Goal: Information Seeking & Learning: Learn about a topic

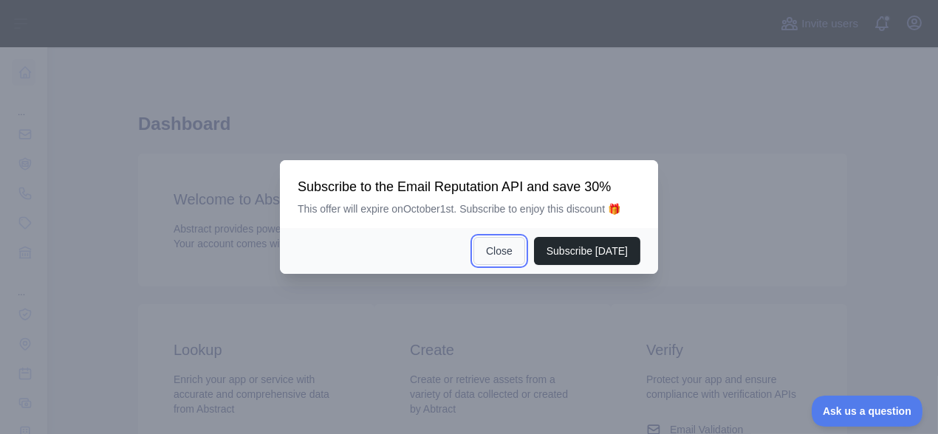
click at [497, 250] on button "Close" at bounding box center [499, 251] width 52 height 28
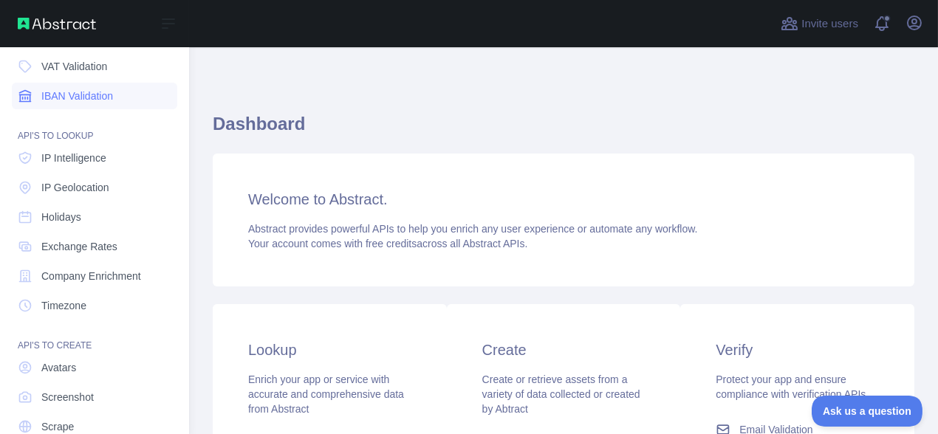
scroll to position [196, 0]
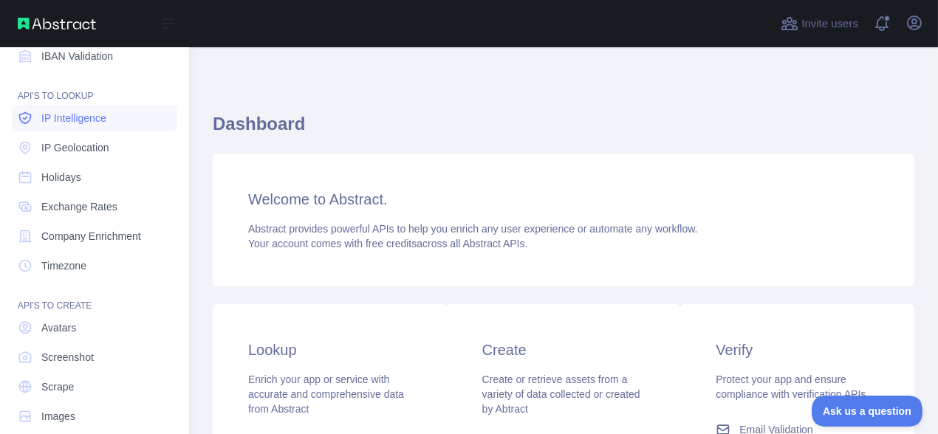
click at [80, 120] on span "IP Intelligence" at bounding box center [73, 118] width 65 height 15
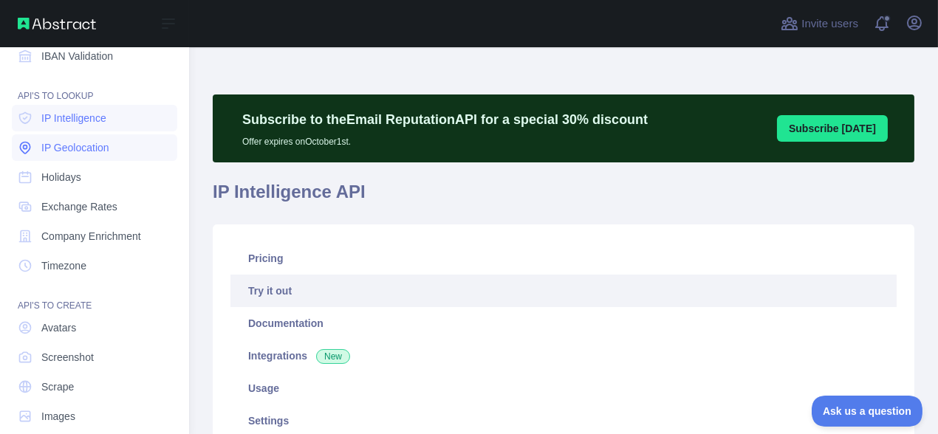
type textarea "**********"
click at [78, 148] on span "IP Geolocation" at bounding box center [75, 147] width 68 height 15
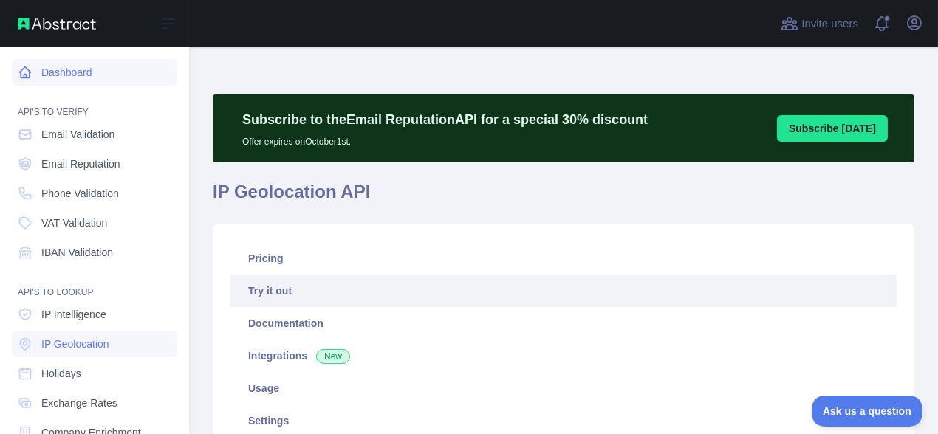
click at [66, 83] on link "Dashboard" at bounding box center [94, 72] width 165 height 27
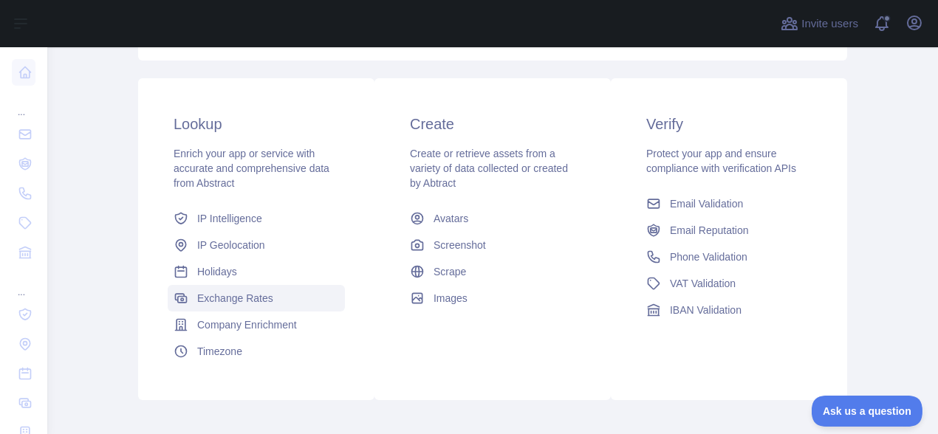
scroll to position [295, 0]
click at [213, 216] on span "IP Intelligence" at bounding box center [229, 217] width 65 height 15
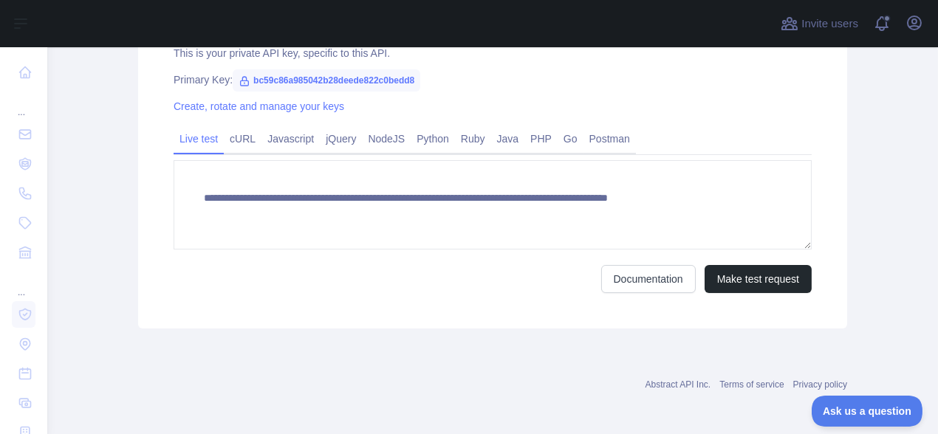
scroll to position [614, 0]
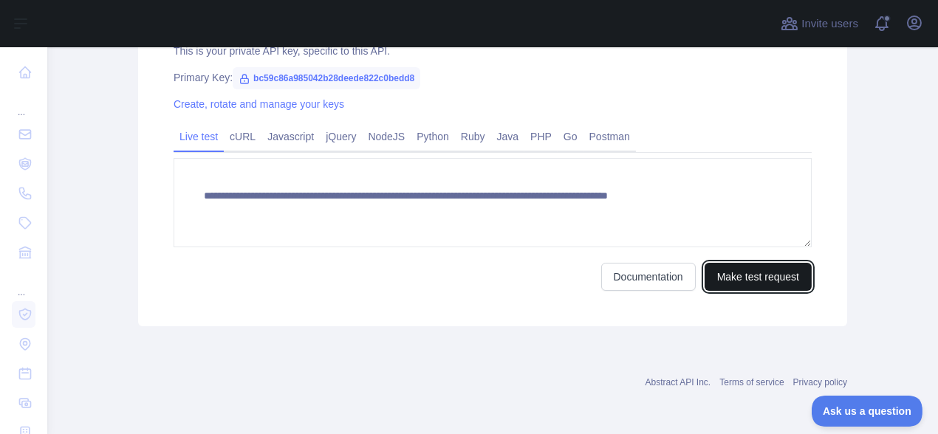
click at [732, 283] on button "Make test request" at bounding box center [757, 277] width 107 height 28
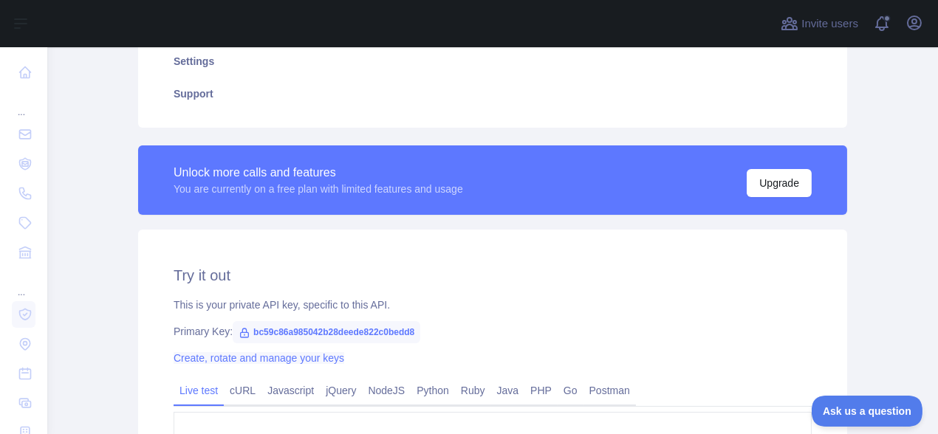
scroll to position [121, 0]
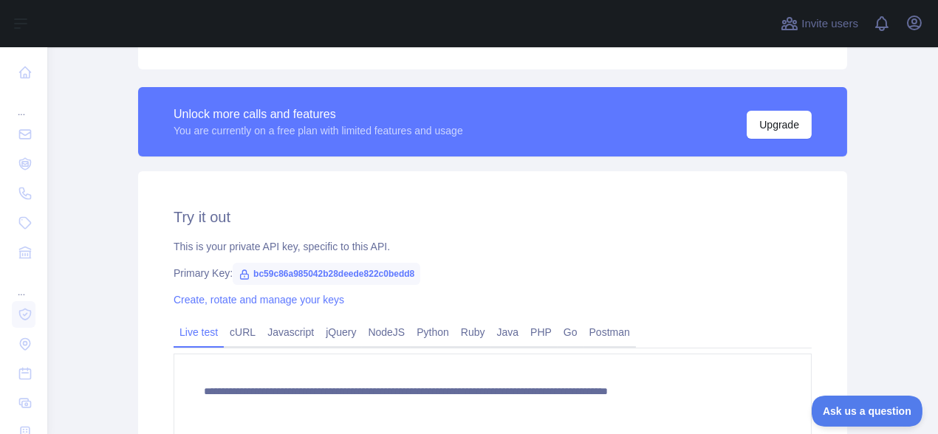
scroll to position [560, 0]
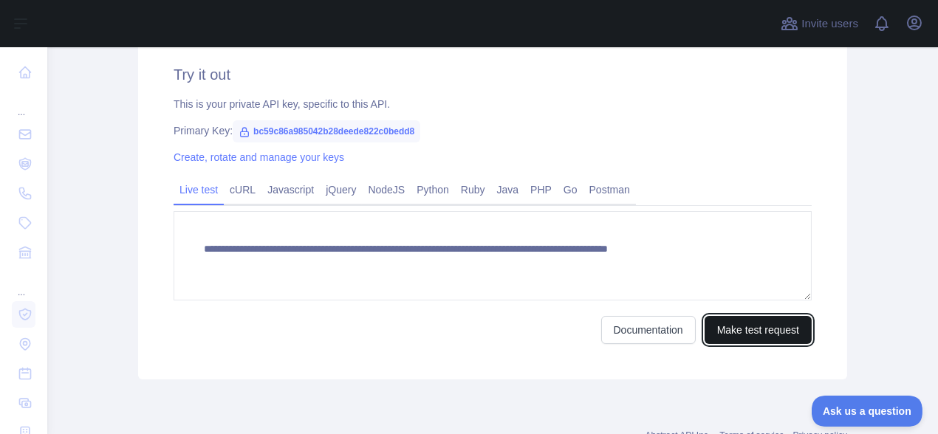
click at [729, 329] on button "Make test request" at bounding box center [757, 330] width 107 height 28
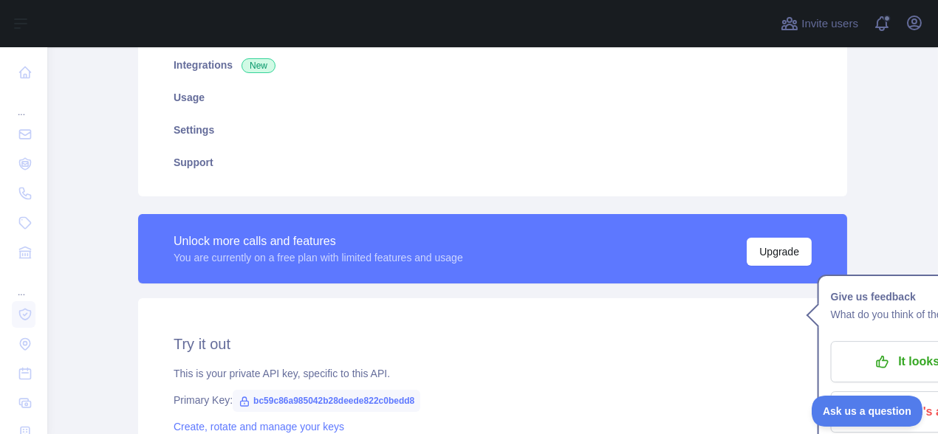
scroll to position [295, 0]
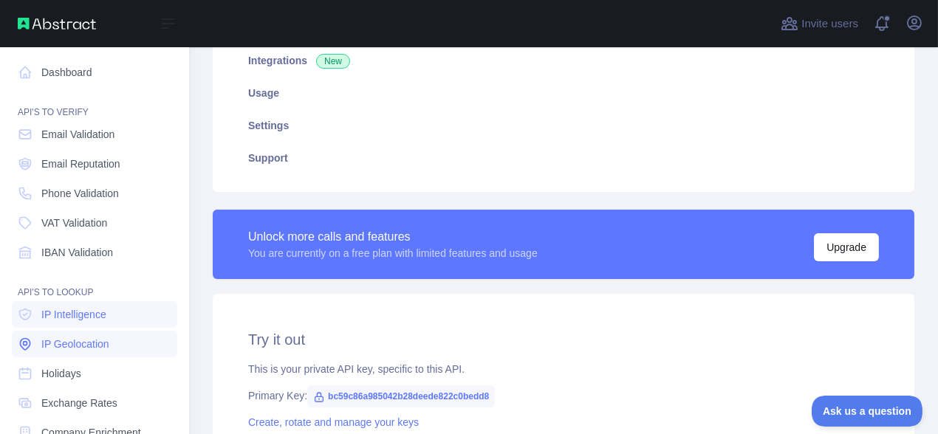
click at [88, 347] on span "IP Geolocation" at bounding box center [75, 344] width 68 height 15
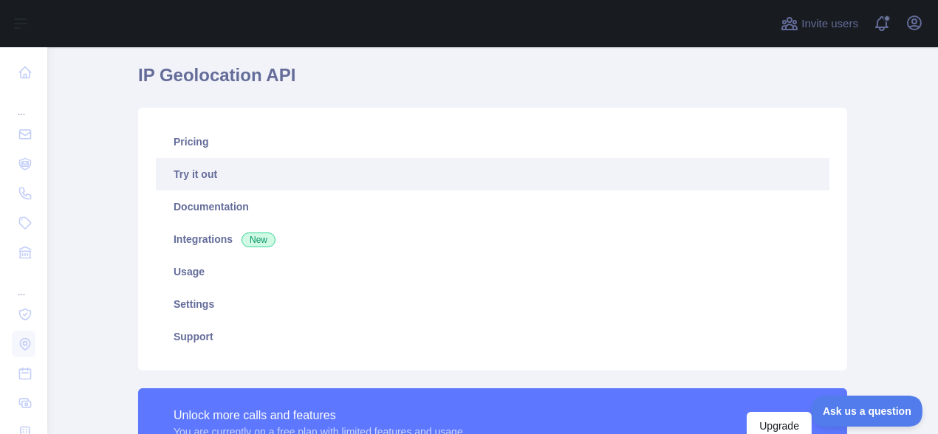
scroll to position [98, 0]
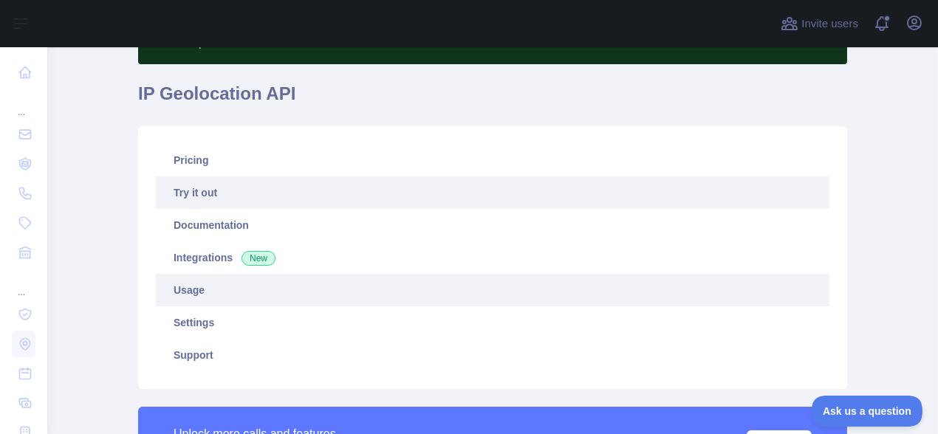
click at [190, 300] on link "Usage" at bounding box center [492, 290] width 673 height 32
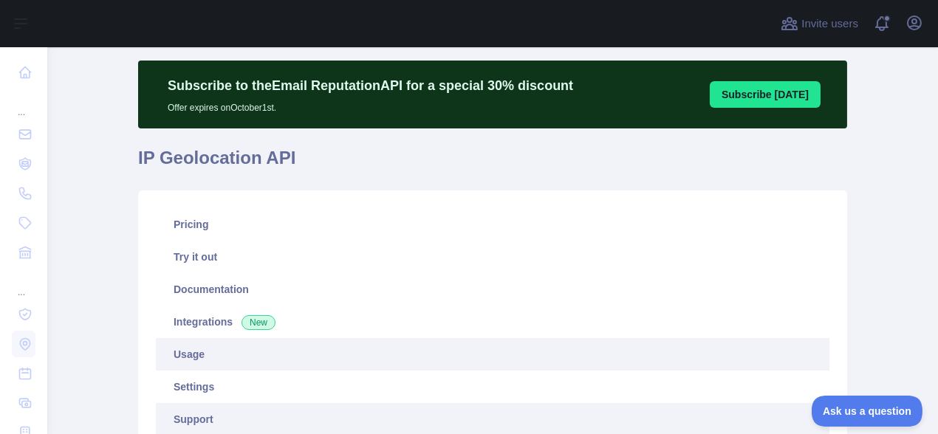
scroll to position [133, 0]
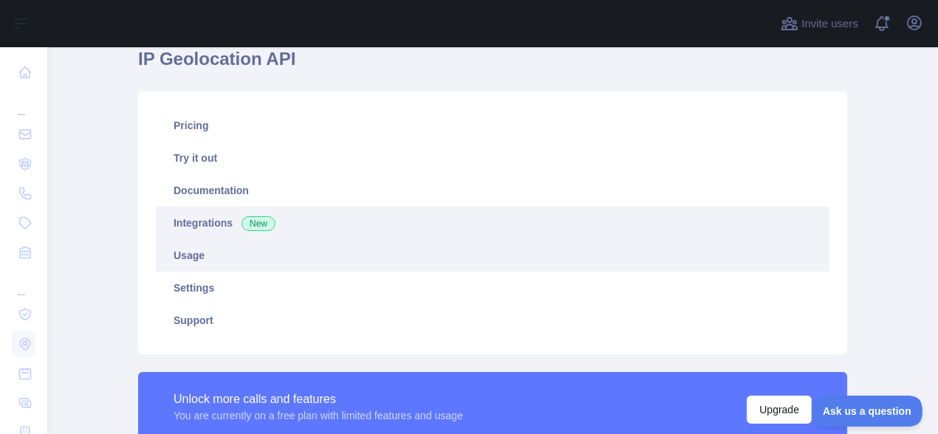
click at [224, 228] on link "Integrations New" at bounding box center [492, 223] width 673 height 32
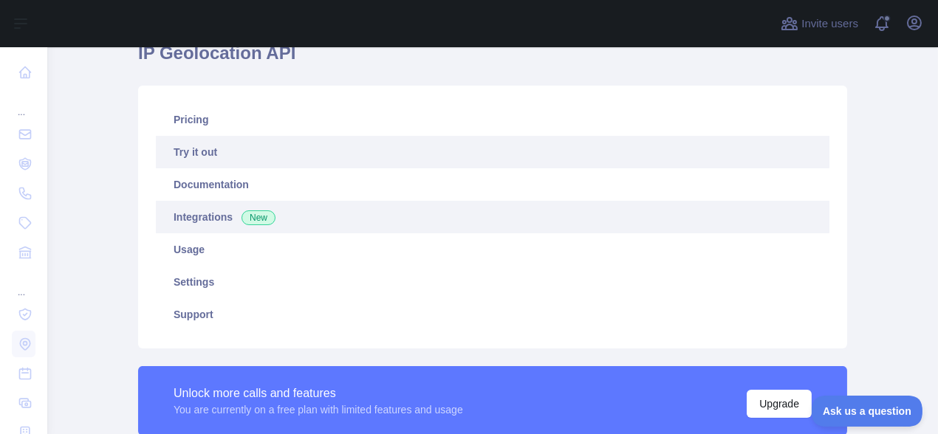
scroll to position [133, 0]
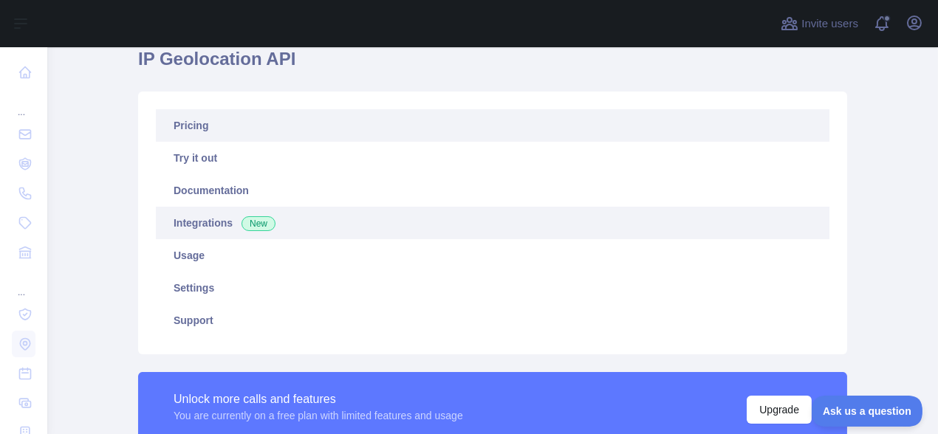
click at [230, 137] on link "Pricing" at bounding box center [492, 125] width 673 height 32
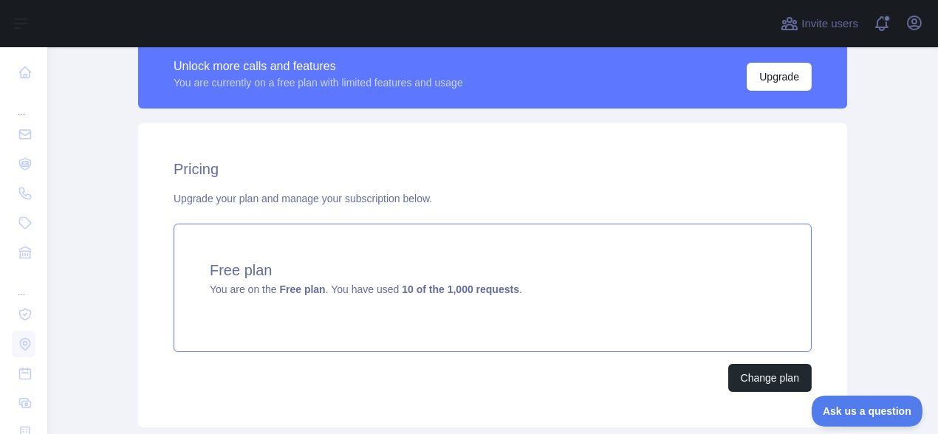
scroll to position [468, 0]
